Goal: Information Seeking & Learning: Learn about a topic

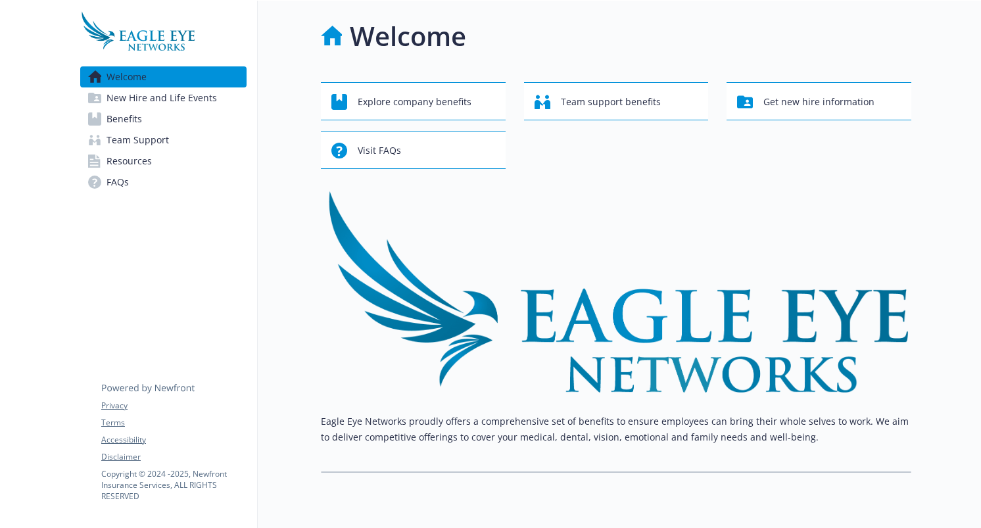
click at [158, 124] on link "Benefits" at bounding box center [163, 118] width 166 height 21
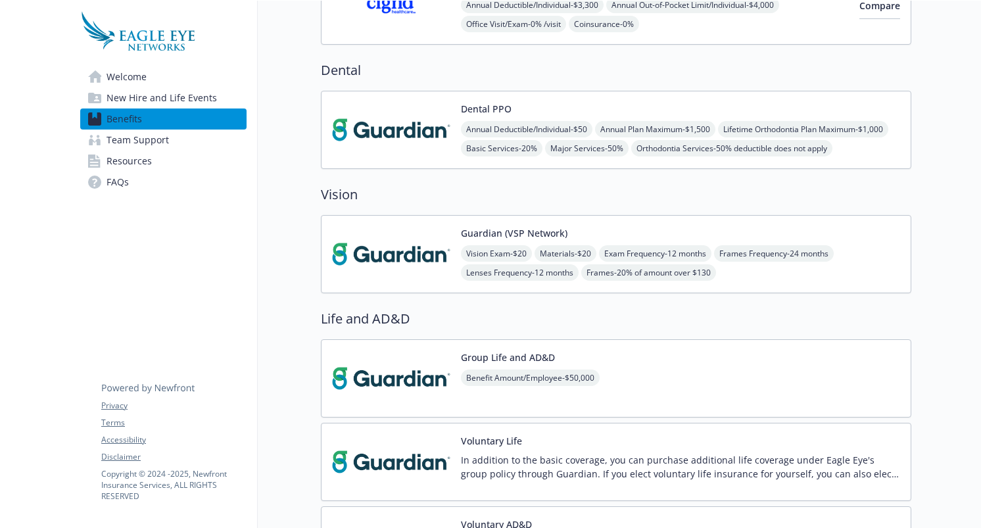
scroll to position [267, 0]
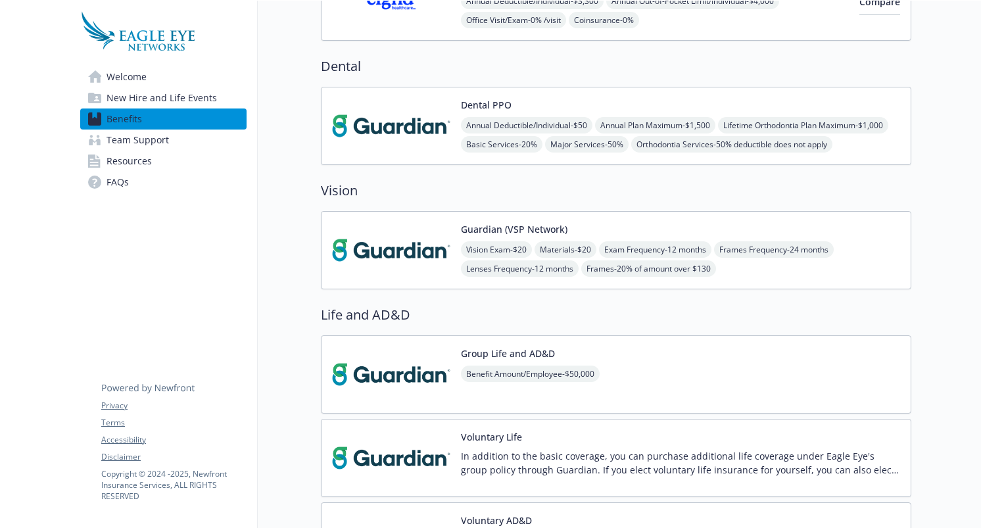
click at [432, 271] on img at bounding box center [391, 250] width 118 height 56
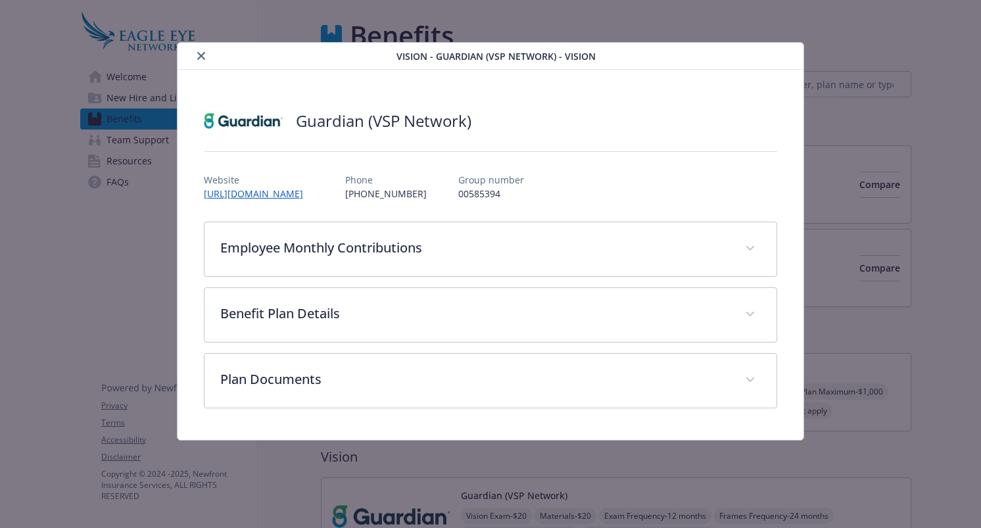
scroll to position [267, 0]
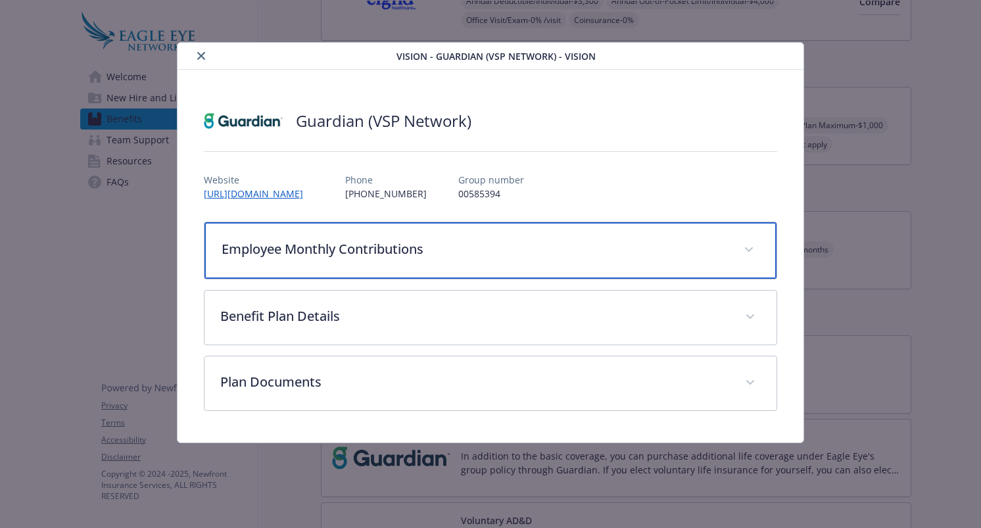
click at [337, 249] on p "Employee Monthly Contributions" at bounding box center [474, 249] width 507 height 20
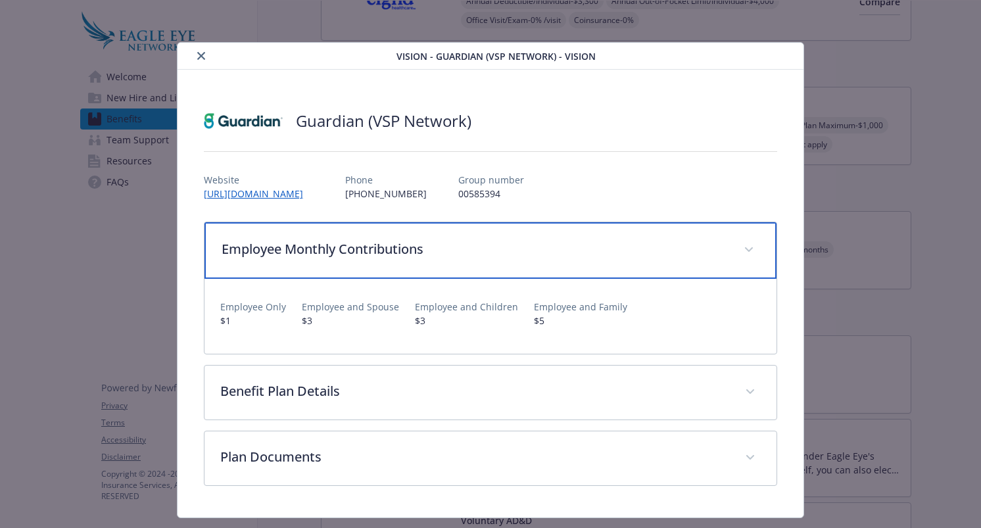
click at [337, 248] on p "Employee Monthly Contributions" at bounding box center [474, 249] width 507 height 20
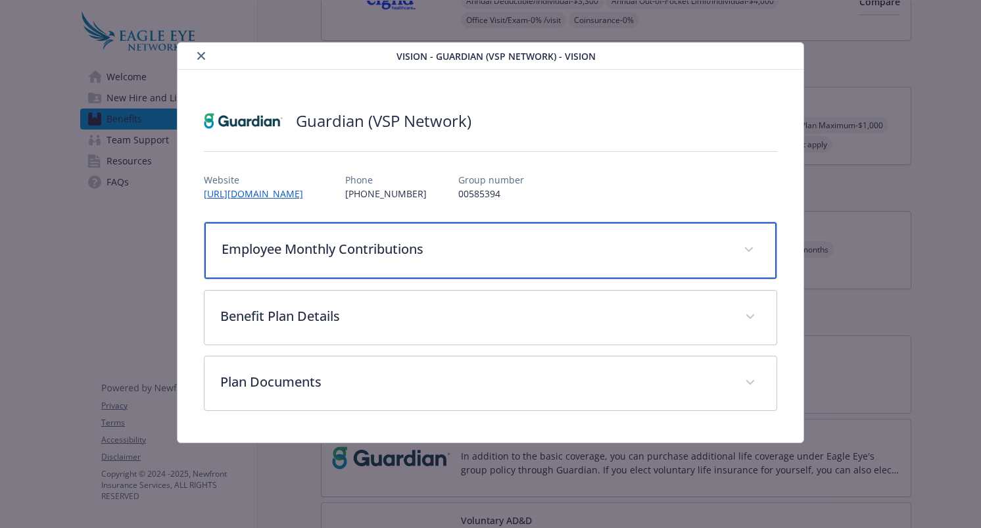
click at [337, 248] on p "Employee Monthly Contributions" at bounding box center [474, 249] width 507 height 20
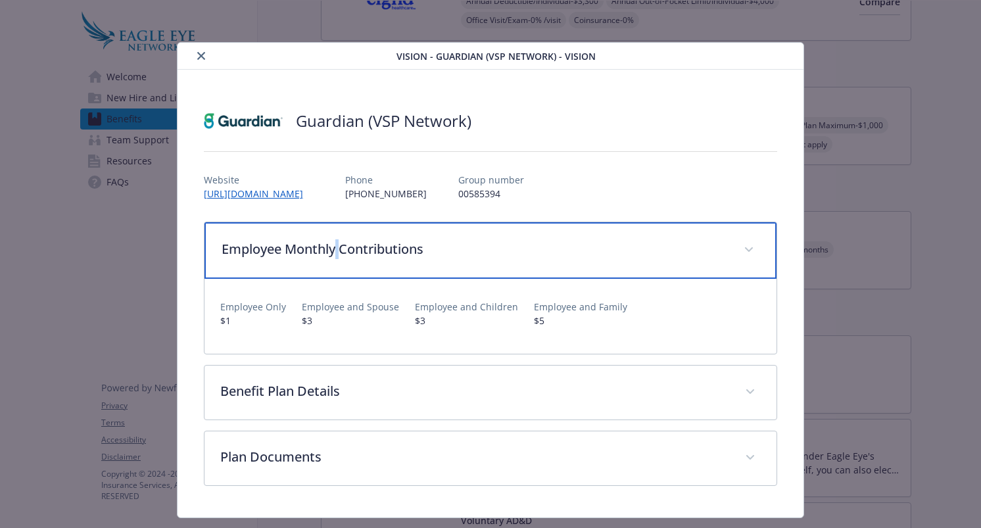
click at [337, 248] on p "Employee Monthly Contributions" at bounding box center [474, 249] width 507 height 20
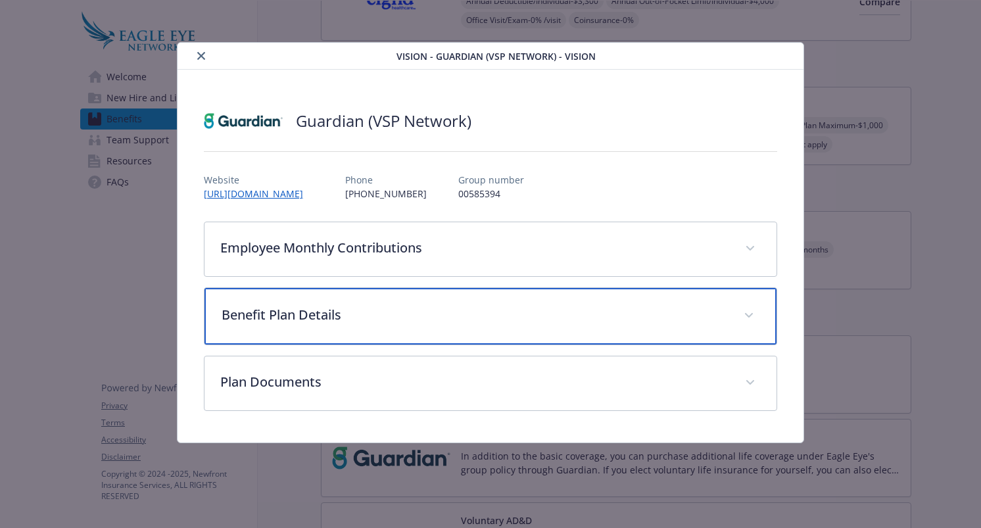
click at [357, 299] on div "Benefit Plan Details" at bounding box center [490, 316] width 572 height 57
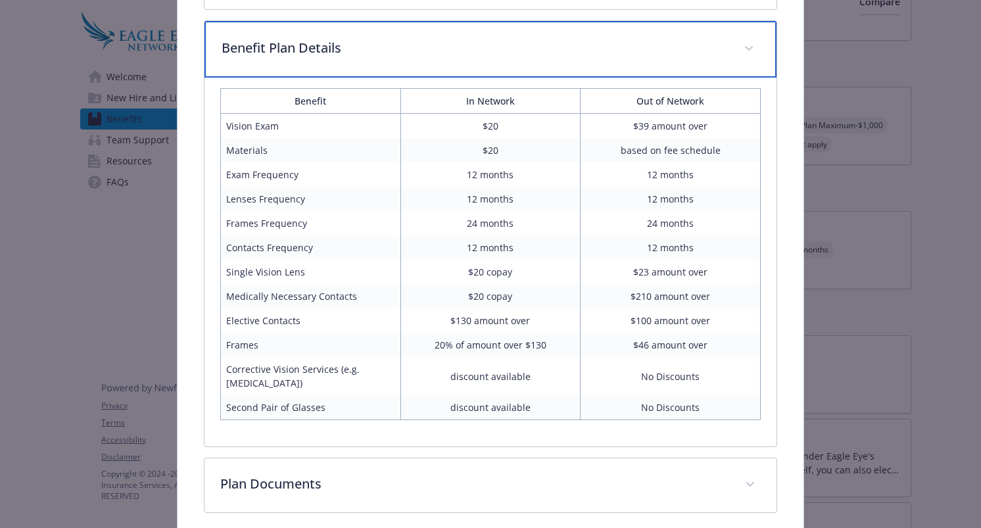
scroll to position [277, 0]
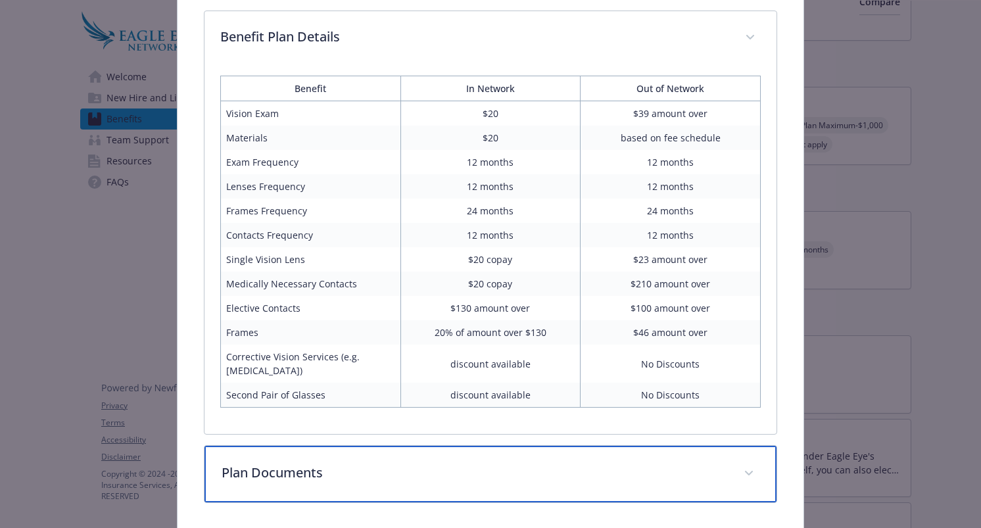
click at [504, 477] on p "Plan Documents" at bounding box center [474, 473] width 507 height 20
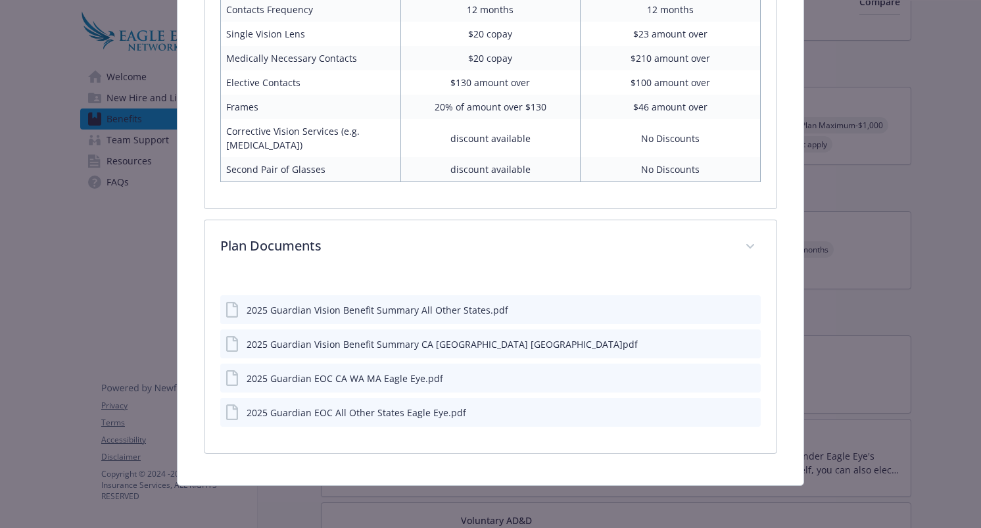
scroll to position [502, 0]
click at [234, 380] on icon "details for plan Vision - Guardian (VSP Network) - Vision" at bounding box center [233, 378] width 16 height 16
click at [753, 377] on icon "preview file" at bounding box center [748, 377] width 12 height 9
click at [747, 309] on icon "preview file" at bounding box center [748, 308] width 12 height 9
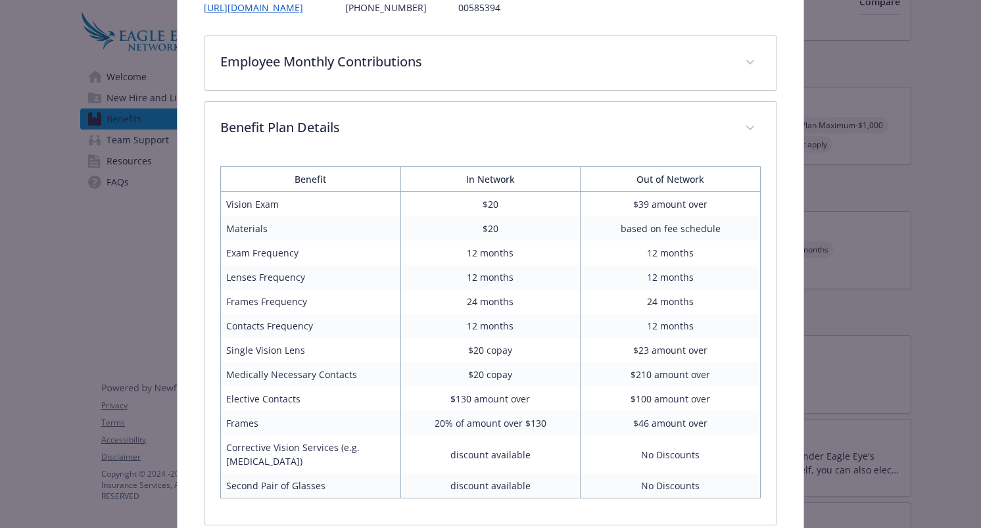
scroll to position [0, 0]
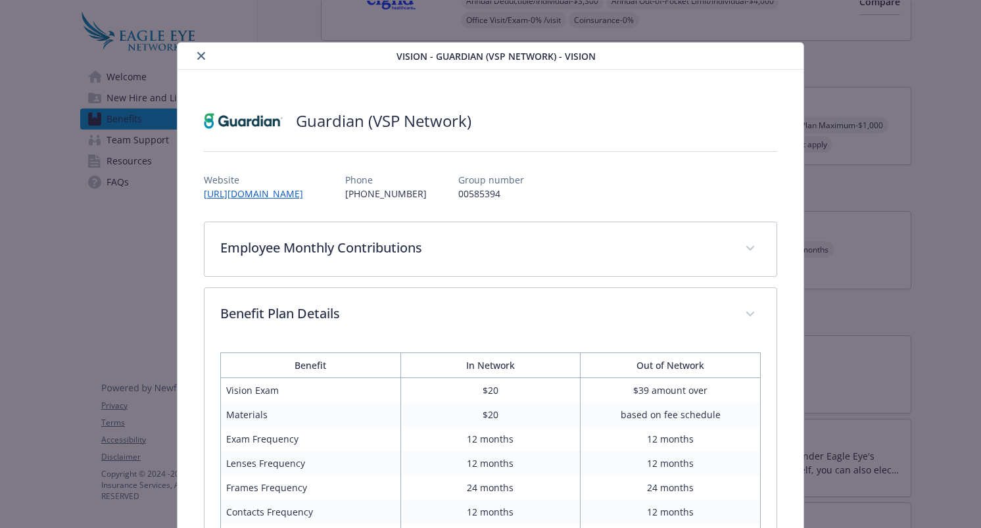
click at [197, 55] on icon "close" at bounding box center [201, 56] width 8 height 8
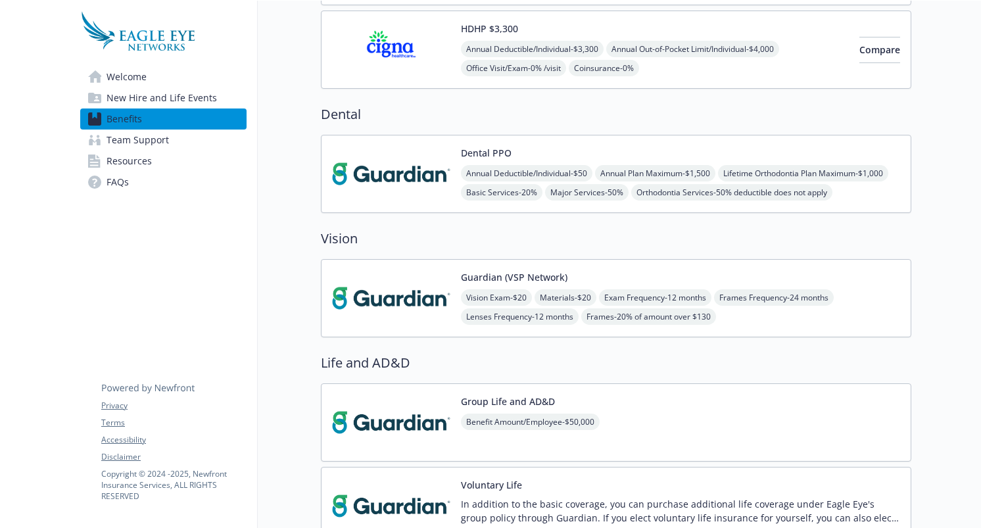
scroll to position [134, 0]
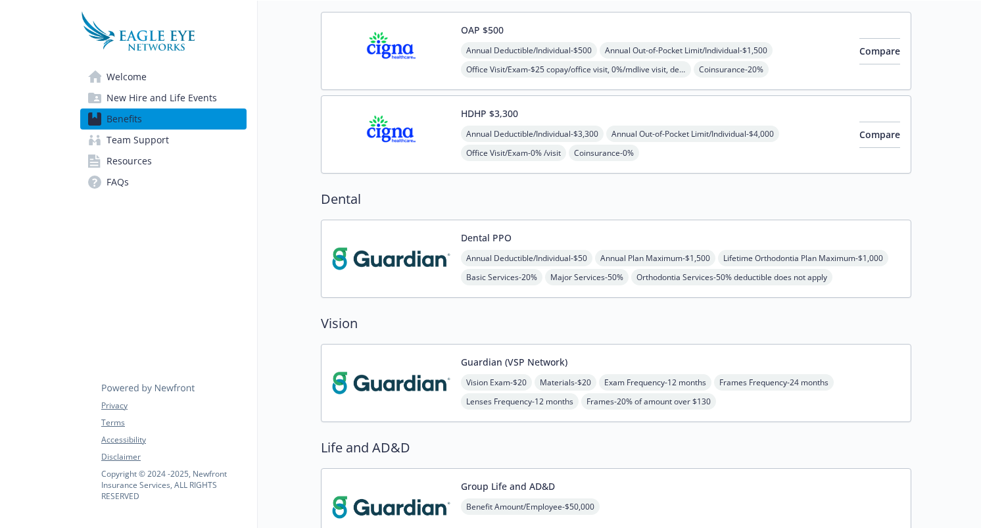
click at [432, 232] on img at bounding box center [391, 259] width 118 height 56
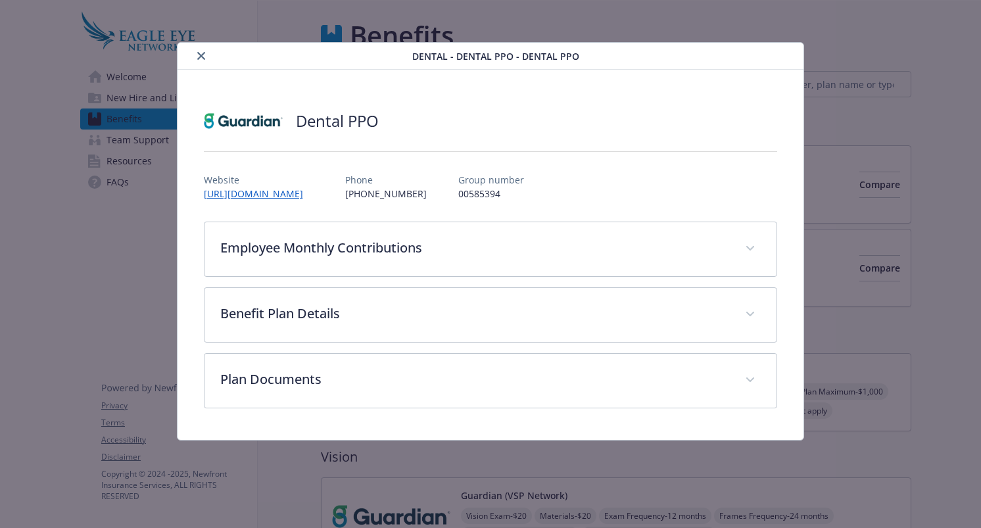
scroll to position [134, 0]
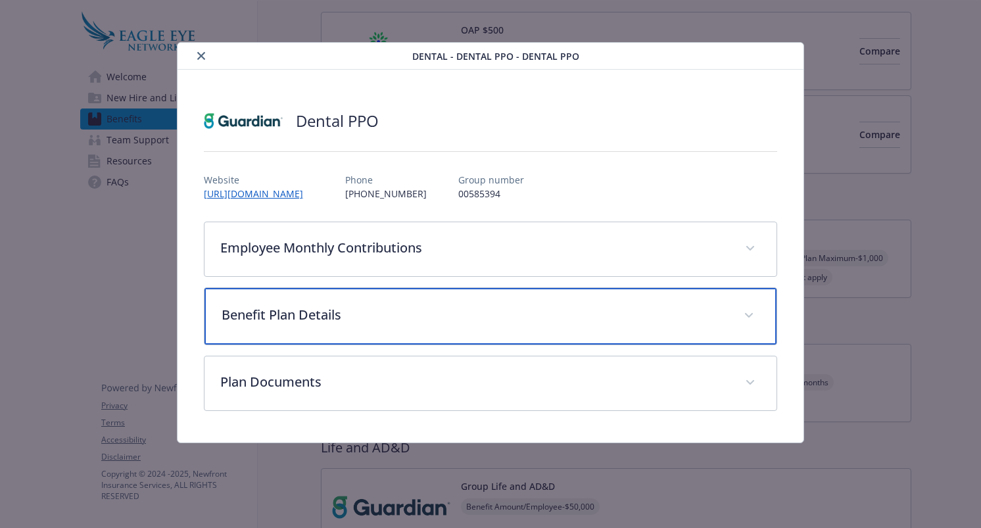
click at [546, 322] on p "Benefit Plan Details" at bounding box center [474, 315] width 507 height 20
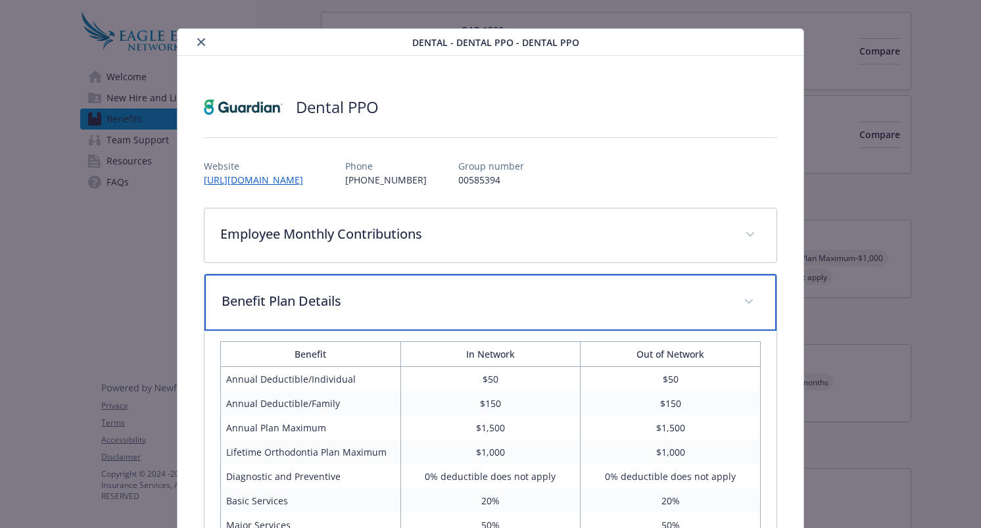
scroll to position [0, 0]
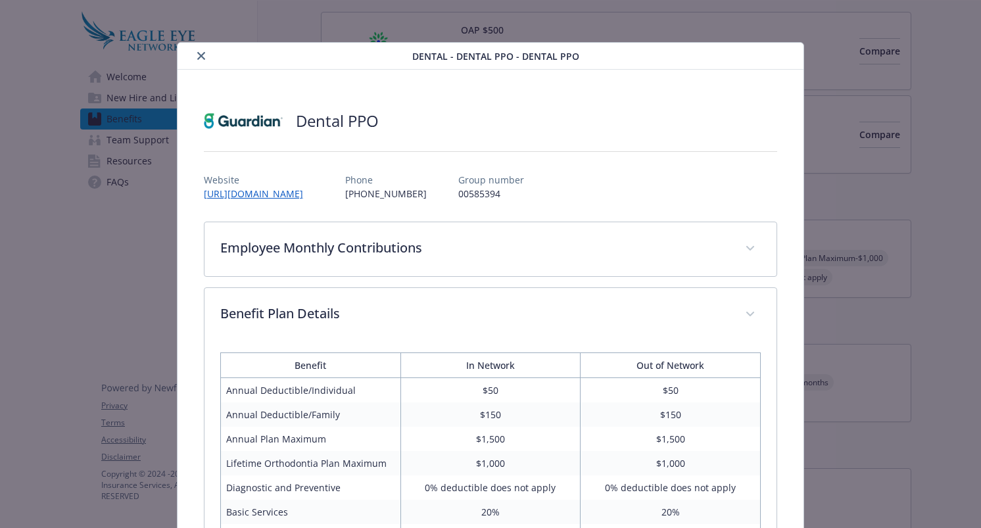
click at [200, 57] on icon "close" at bounding box center [201, 56] width 8 height 8
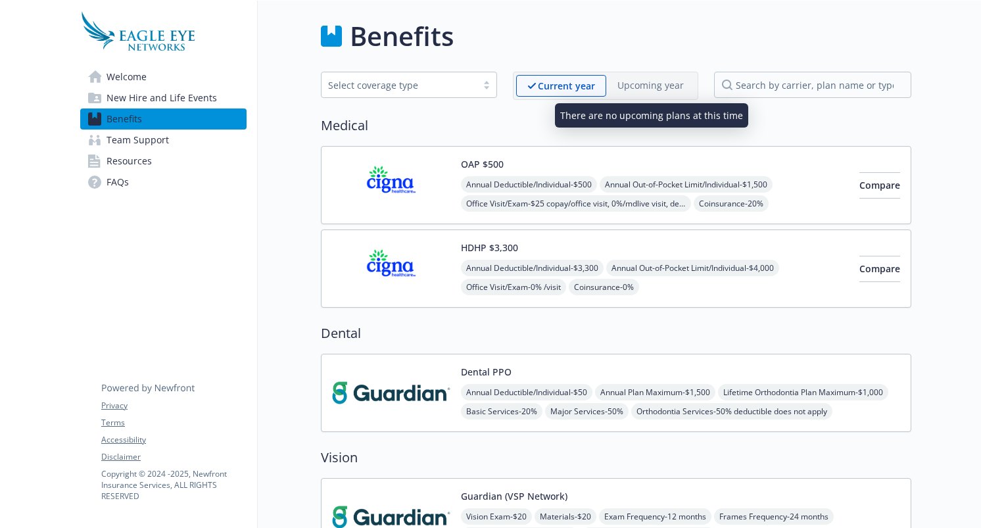
click at [659, 79] on p "Upcoming year" at bounding box center [650, 85] width 66 height 14
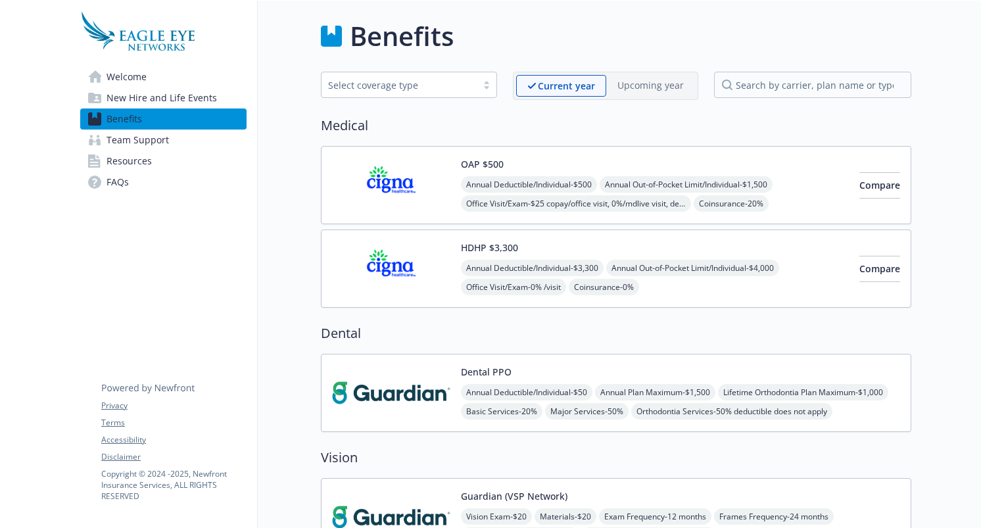
click at [488, 87] on div at bounding box center [487, 85] width 20 height 11
click at [566, 122] on h2 "Medical" at bounding box center [616, 126] width 590 height 20
